Goal: Task Accomplishment & Management: Manage account settings

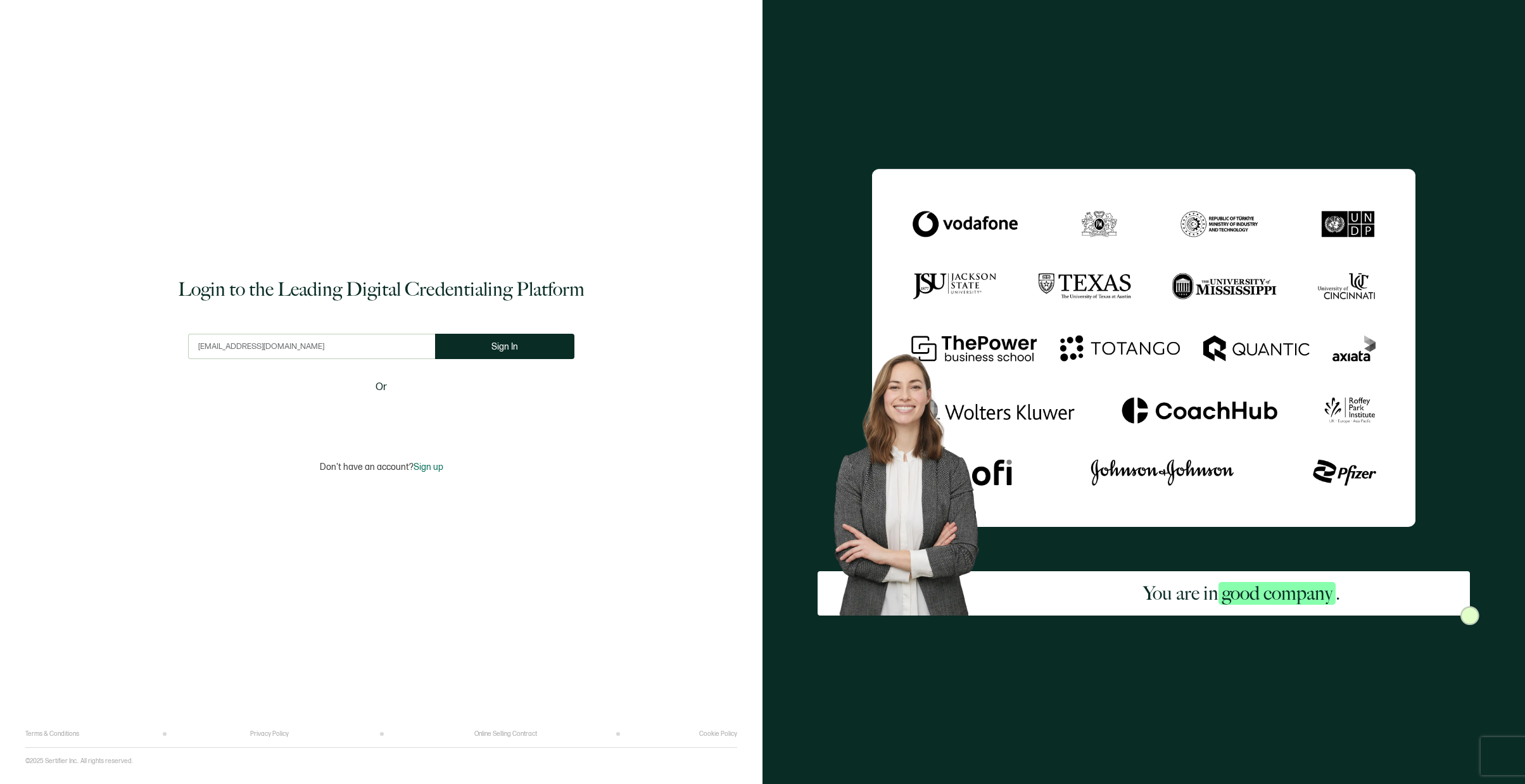
type input "[EMAIL_ADDRESS][DOMAIN_NAME]"
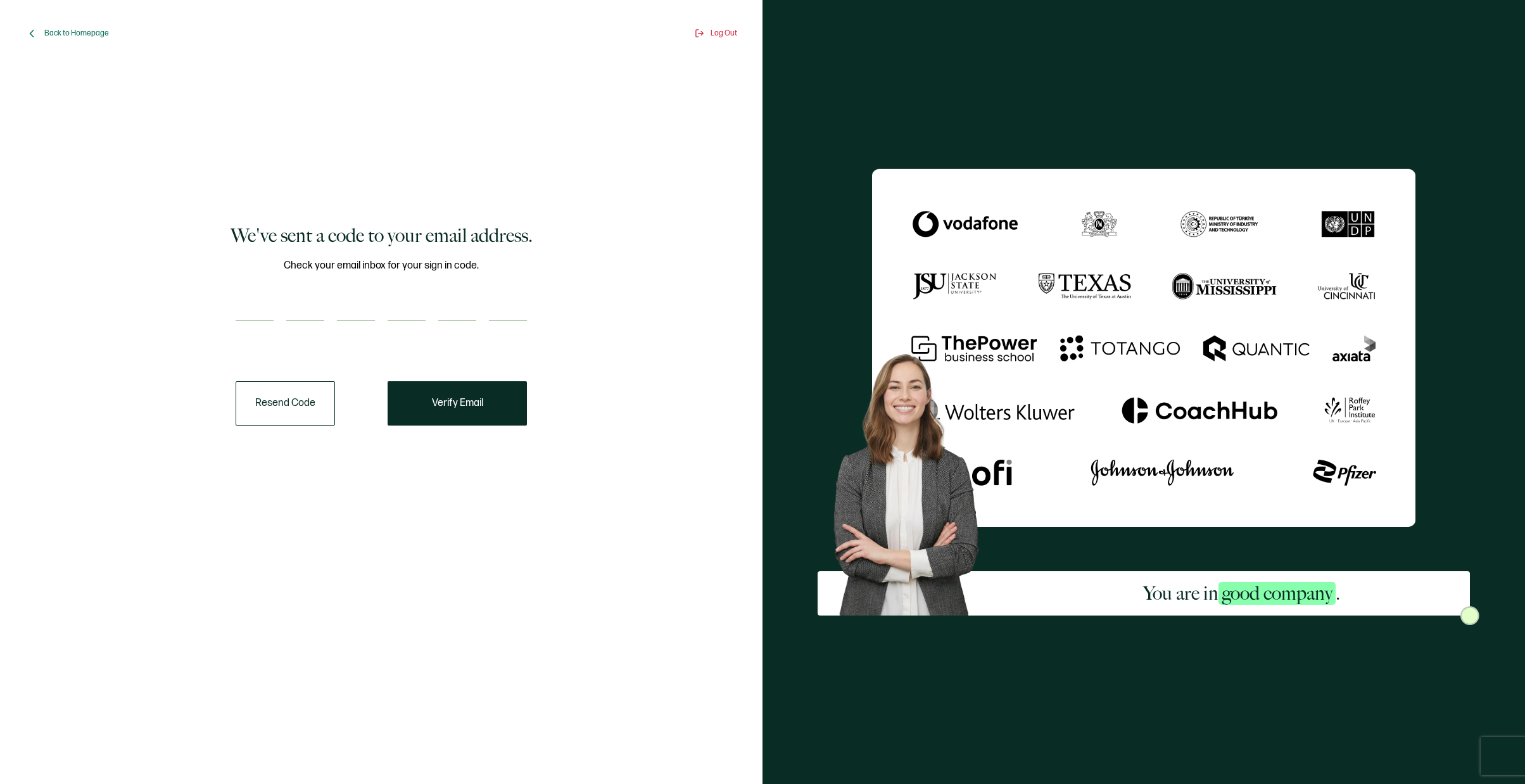
click at [259, 306] on input "number" at bounding box center [254, 308] width 38 height 25
paste input "9"
type input "9"
type input "8"
type input "6"
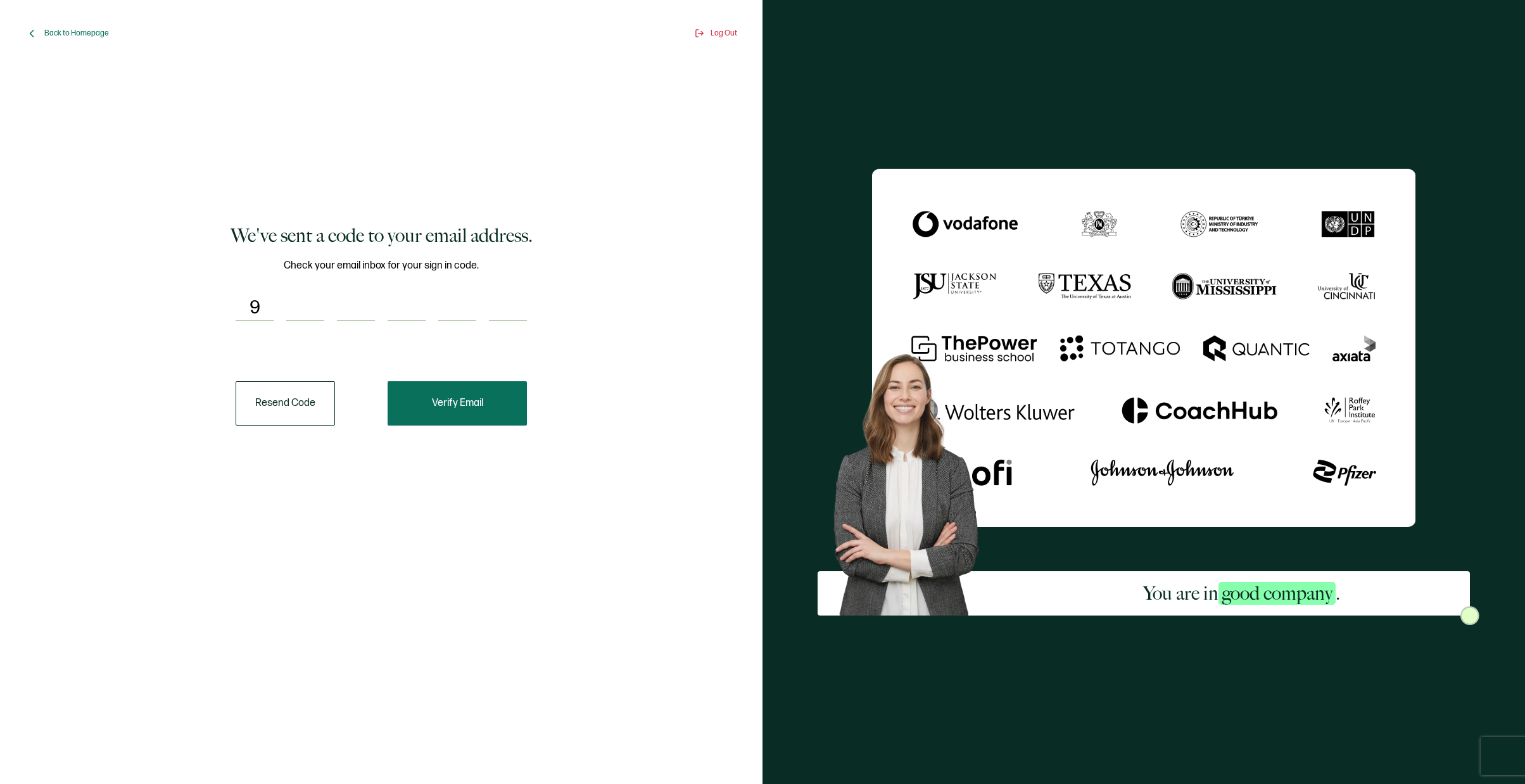
type input "2"
type input "1"
type input "0"
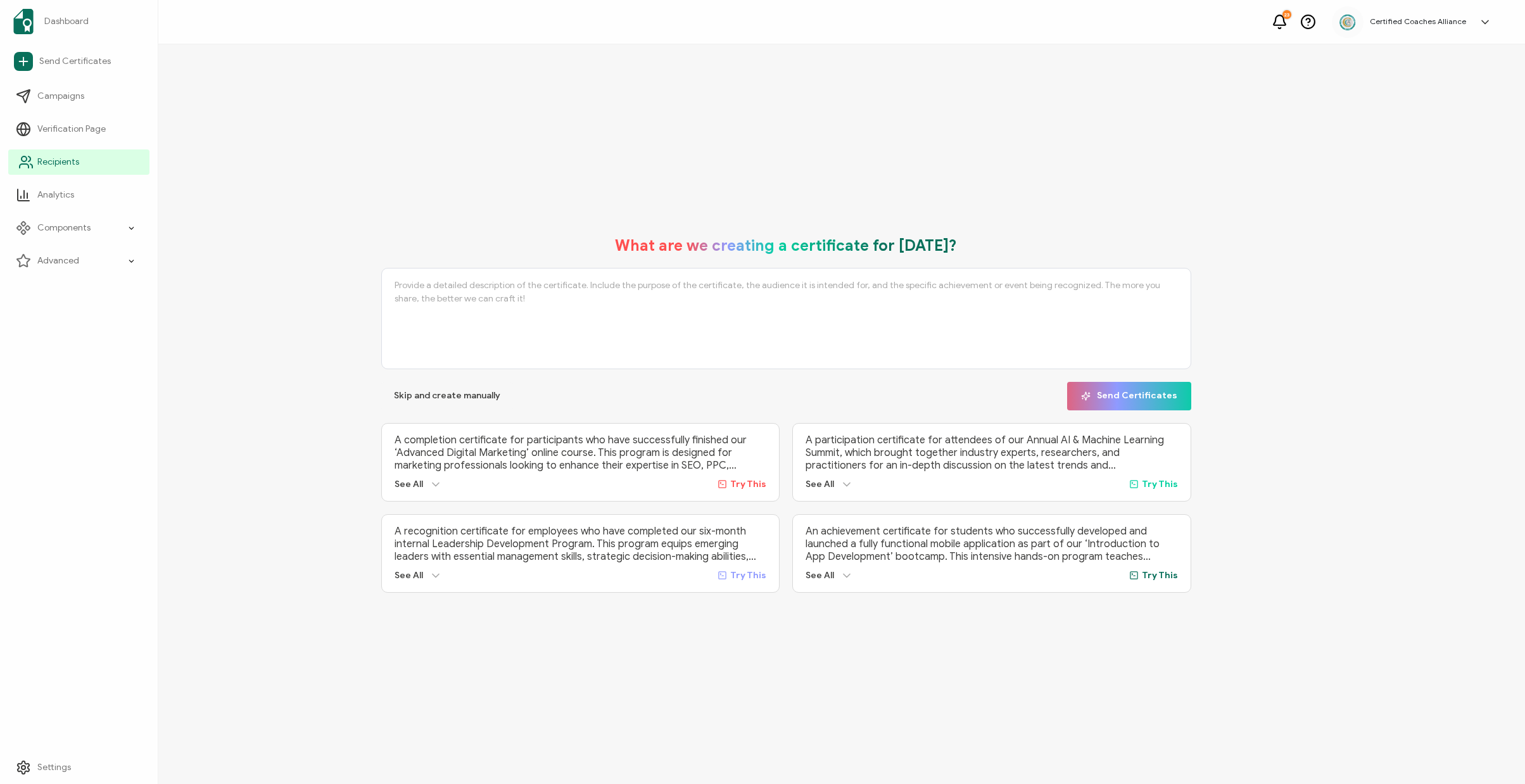
click at [55, 166] on span "Recipients" at bounding box center [58, 162] width 42 height 12
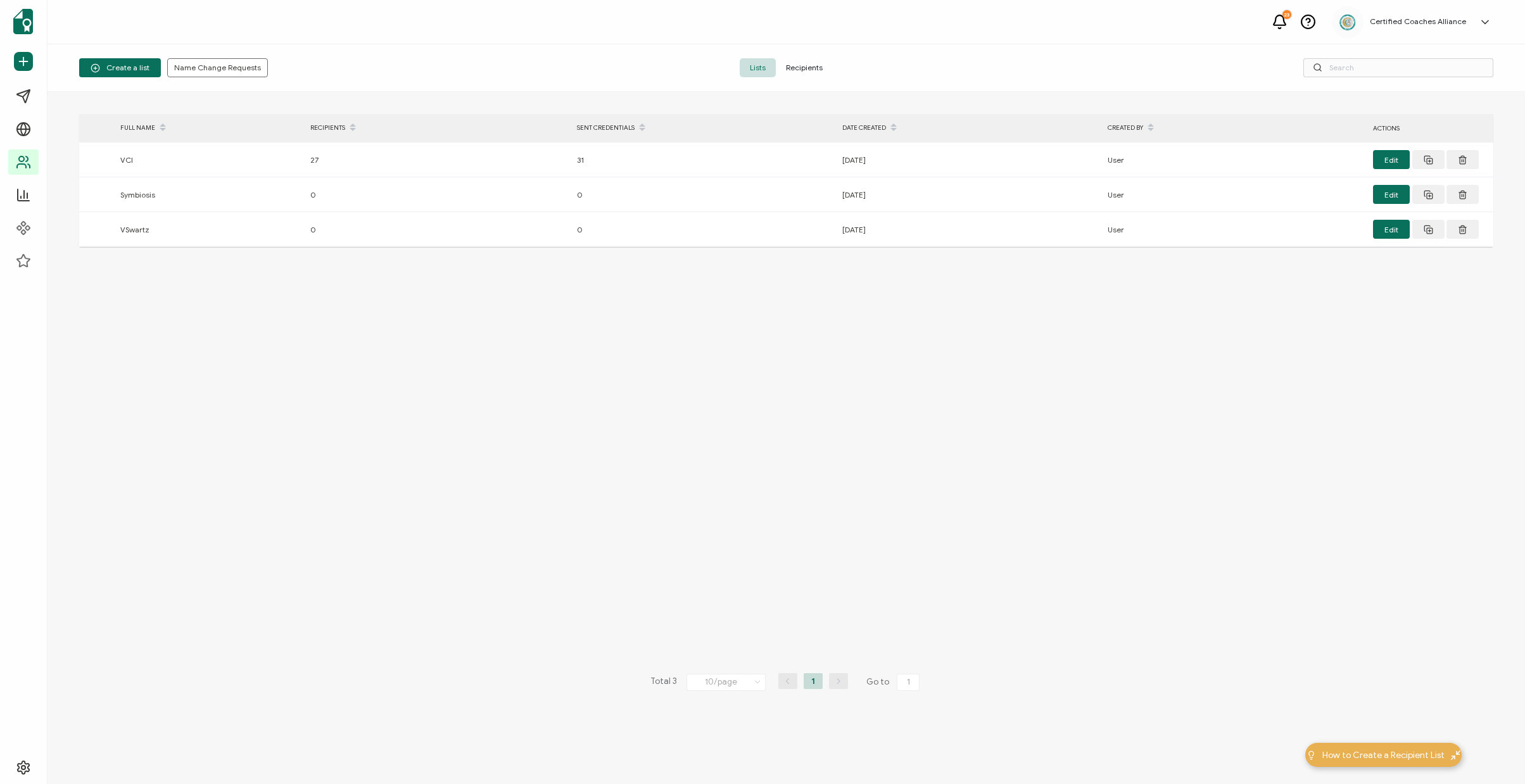
click at [825, 72] on span "Recipients" at bounding box center [804, 67] width 57 height 19
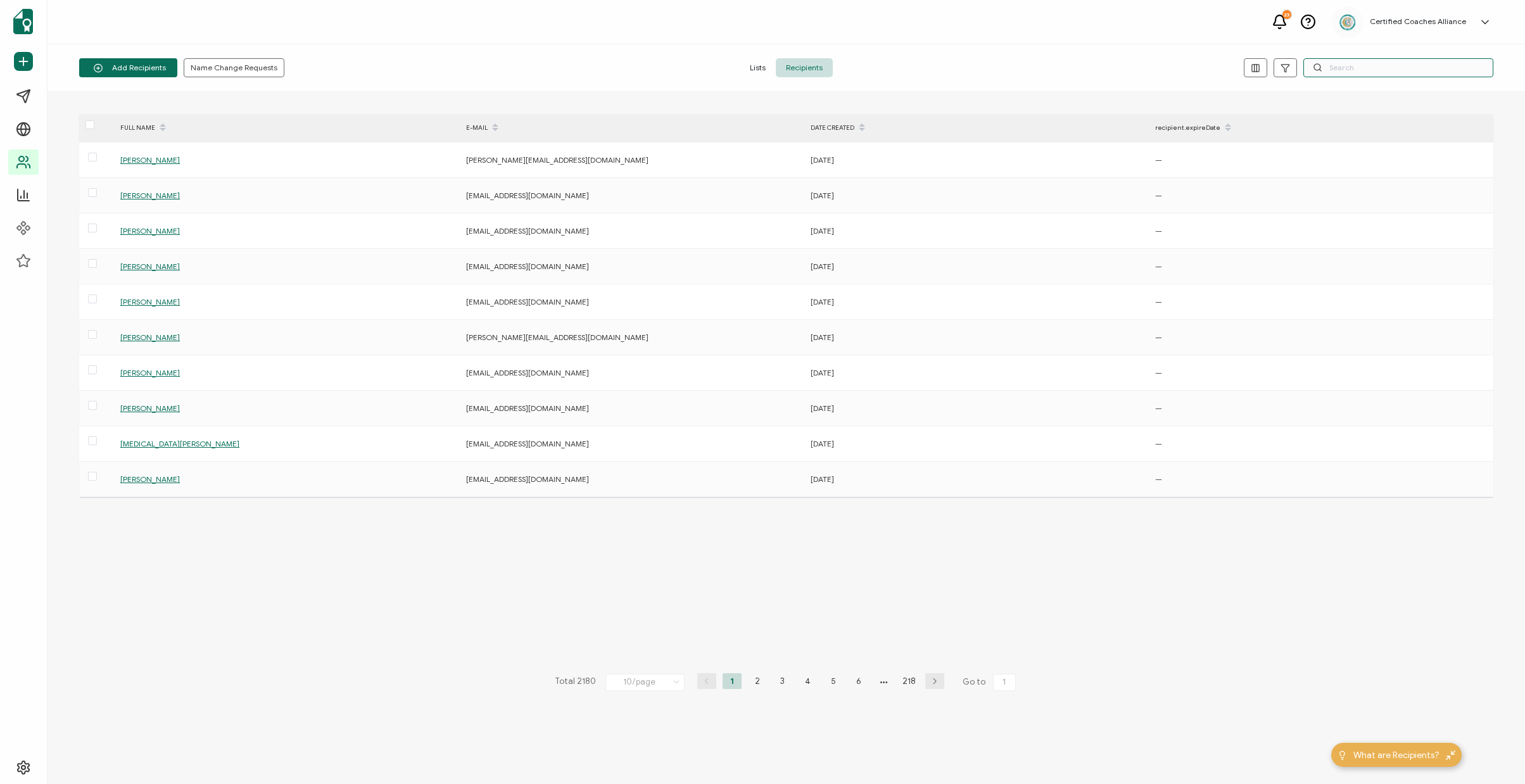
click at [1381, 73] on input "text" at bounding box center [1398, 67] width 190 height 19
paste input "javascript:void(0);"
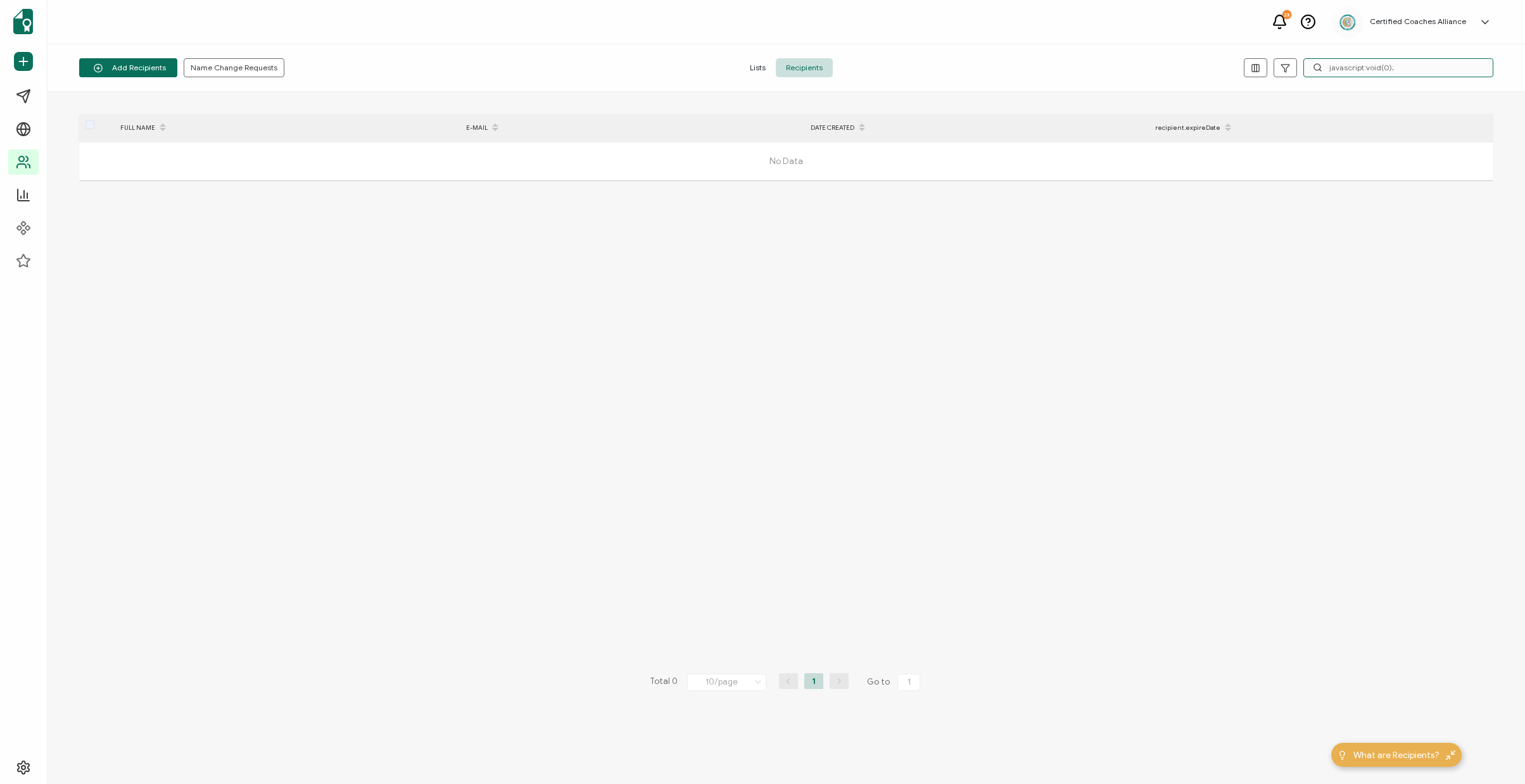
click at [1401, 72] on input "javascript:void(0);" at bounding box center [1398, 67] width 190 height 19
click at [1401, 72] on input "javascript:void(0);" at bounding box center [1398, 67] width 190 height 19
paste input "[PERSON_NAME][EMAIL_ADDRESS][DOMAIN_NAME]"
type input "[PERSON_NAME][EMAIL_ADDRESS][DOMAIN_NAME]"
